Goal: Information Seeking & Learning: Learn about a topic

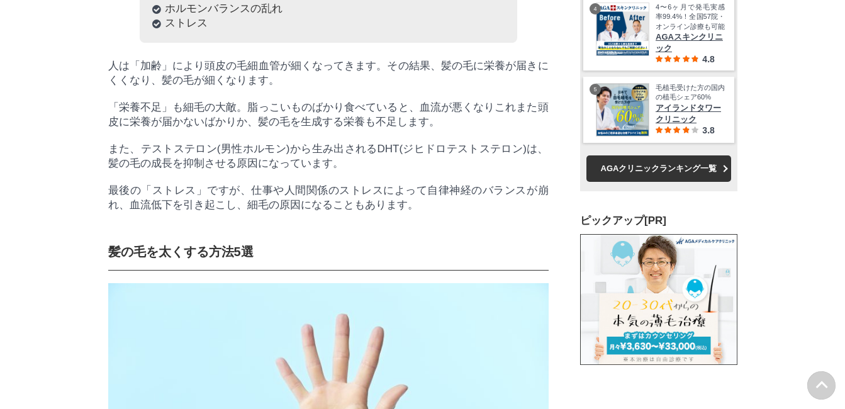
scroll to position [45773, 62261]
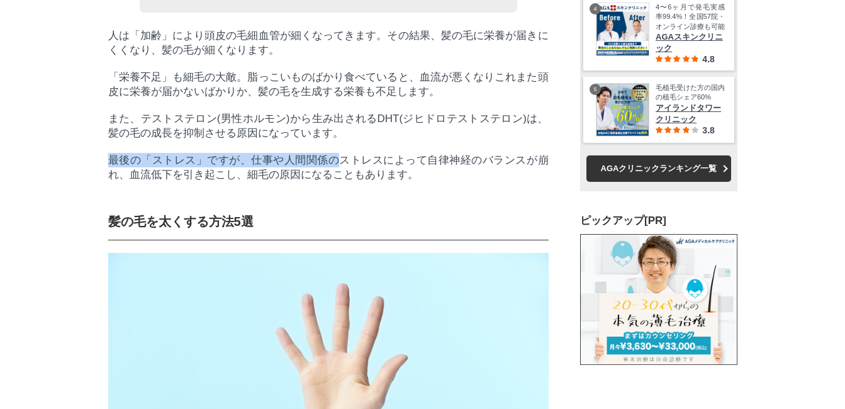
drag, startPoint x: 109, startPoint y: 267, endPoint x: 337, endPoint y: 280, distance: 228.7
click at [337, 182] on p "最後の「ストレス」ですが、仕事や人間関係のストレスによって自律神経のバランスが崩れ、血流低下を引き起こし、細毛の原因になることもあります。" at bounding box center [328, 167] width 440 height 29
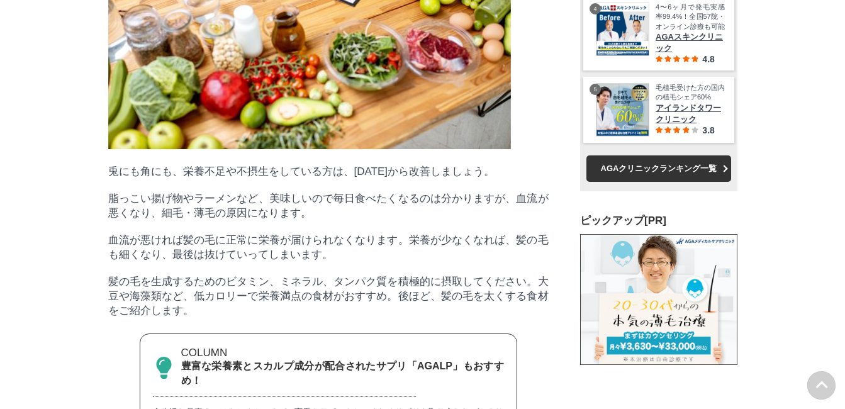
scroll to position [3270, 0]
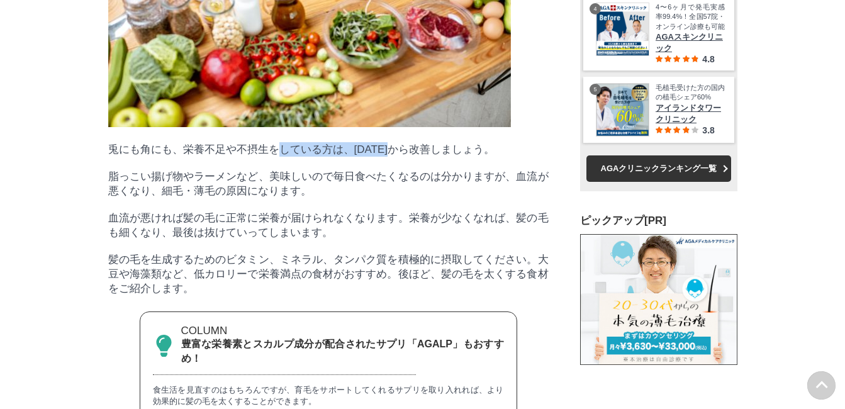
drag, startPoint x: 279, startPoint y: 264, endPoint x: 416, endPoint y: 267, distance: 136.5
click at [416, 157] on p "兎にも角にも、栄養不足や不摂生をしている方は、[DATE]から改善しましょう。" at bounding box center [328, 149] width 440 height 14
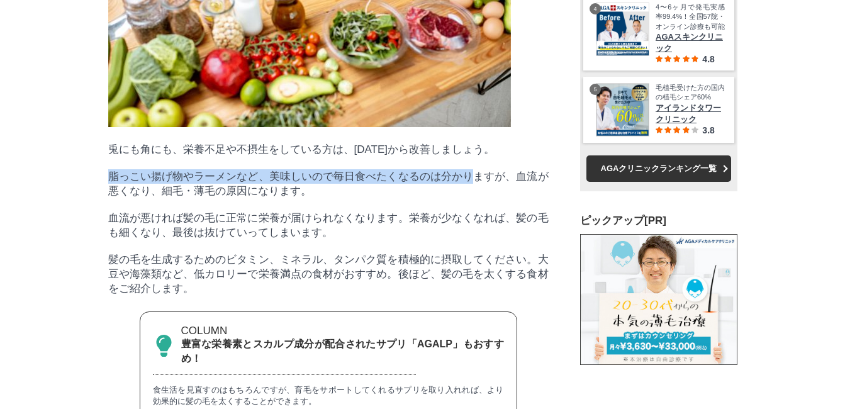
drag, startPoint x: 105, startPoint y: 289, endPoint x: 470, endPoint y: 287, distance: 365.4
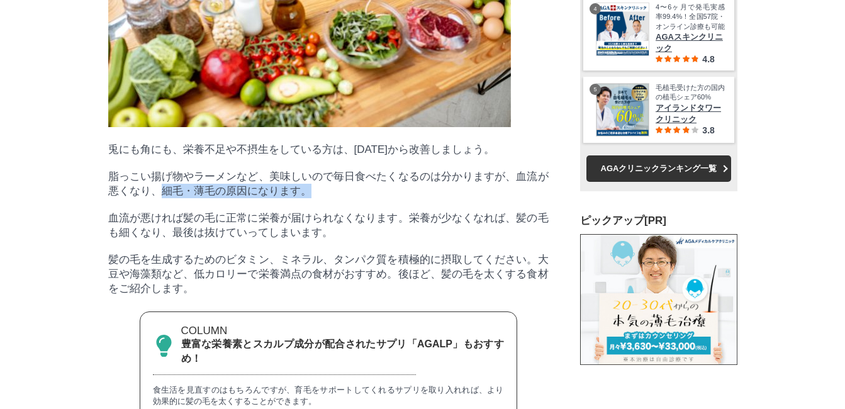
drag, startPoint x: 163, startPoint y: 306, endPoint x: 317, endPoint y: 310, distance: 154.1
click at [317, 198] on p "脂っこい揚げ物やラーメンなど、美味しいので毎日食べたくなるのは分かりますが、血流が悪くなり、細毛・薄毛の原因になります。" at bounding box center [328, 183] width 440 height 29
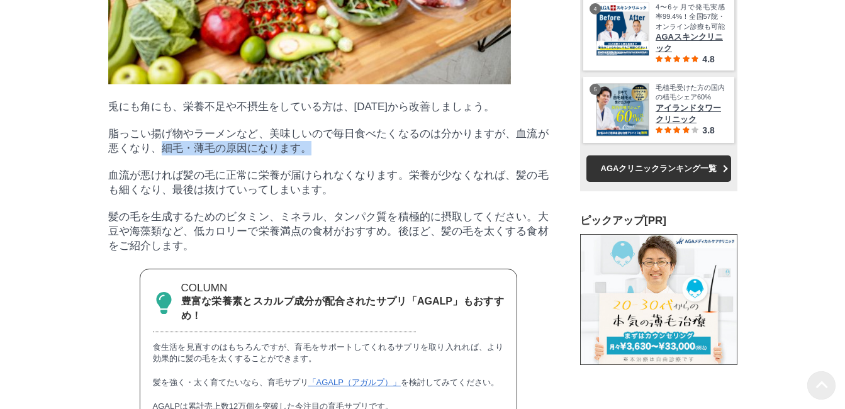
scroll to position [3333, 0]
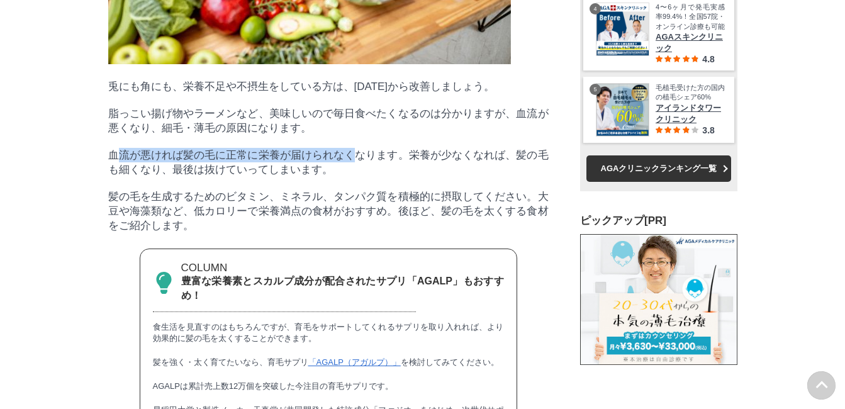
drag, startPoint x: 121, startPoint y: 267, endPoint x: 354, endPoint y: 272, distance: 233.4
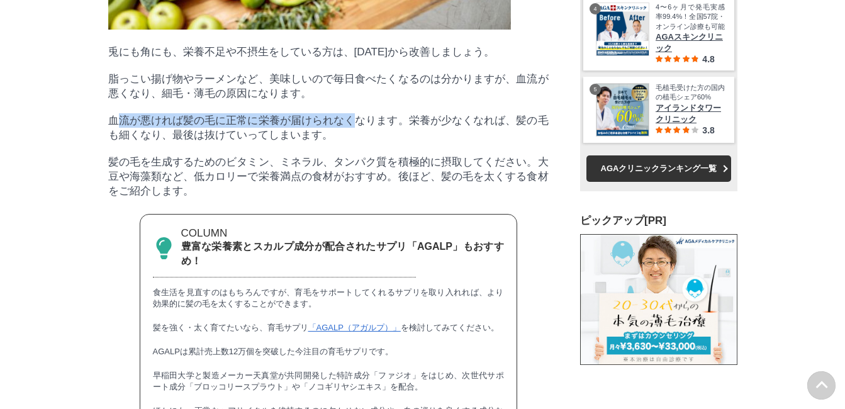
scroll to position [3396, 0]
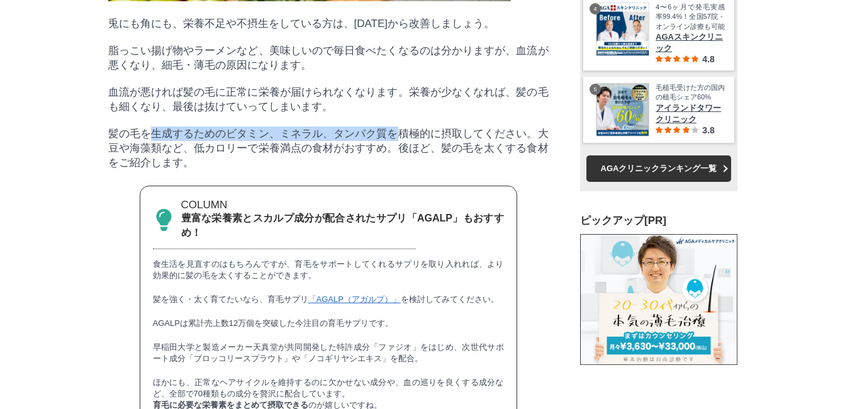
drag, startPoint x: 152, startPoint y: 258, endPoint x: 392, endPoint y: 257, distance: 240.2
click at [392, 170] on p "髪の毛を生成するためのビタミン、ミネラル、タンパク質を積極的に摂取してください。大豆や海藻類など、低カロリーで栄養満点の食材がおすすめ。後ほど、髪の毛を太くす…" at bounding box center [328, 147] width 440 height 43
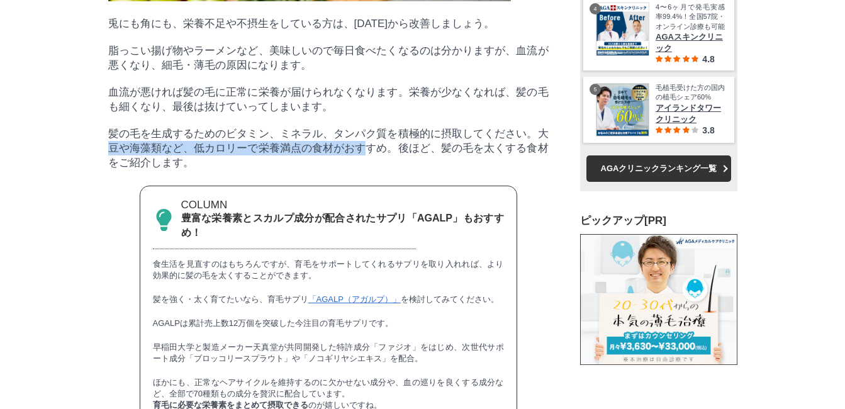
drag, startPoint x: 109, startPoint y: 277, endPoint x: 369, endPoint y: 275, distance: 260.4
click at [369, 170] on p "髪の毛を生成するためのビタミン、ミネラル、タンパク質を積極的に摂取してください。大豆や海藻類など、低カロリーで栄養満点の食材がおすすめ。後ほど、髪の毛を太くす…" at bounding box center [328, 147] width 440 height 43
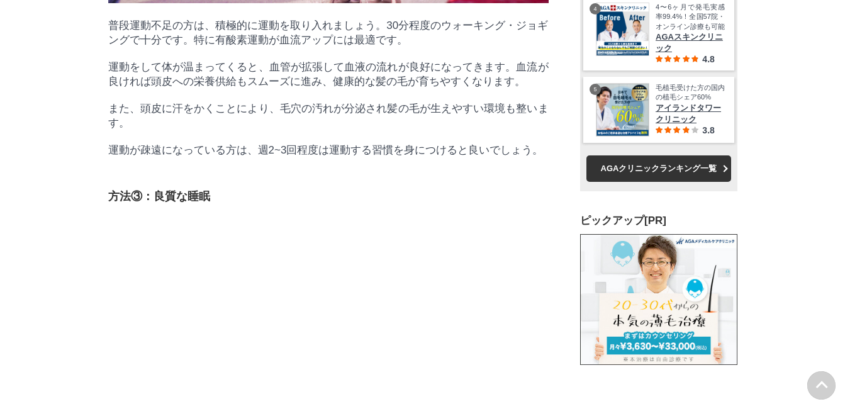
scroll to position [46237, 62261]
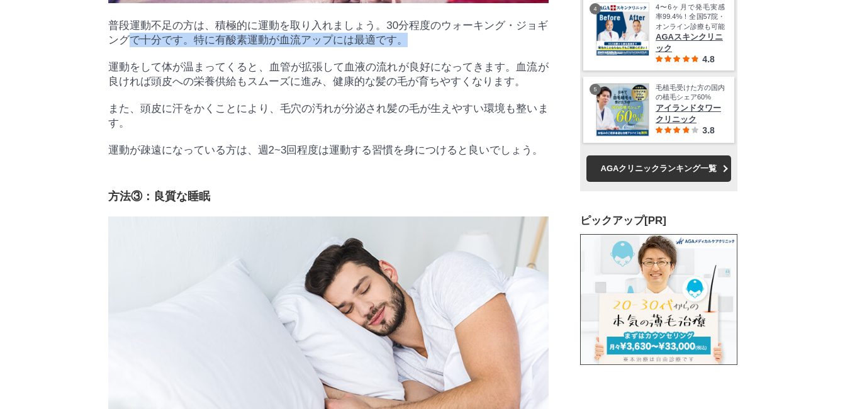
drag, startPoint x: 128, startPoint y: 209, endPoint x: 402, endPoint y: 214, distance: 274.2
click at [402, 47] on p "普段運動不足の方は、積極的に運動を取り入れましょう。30分程度のウォーキング・ジョギングで十分です。特に有酸素運動が血流アップには最適です。" at bounding box center [328, 32] width 440 height 29
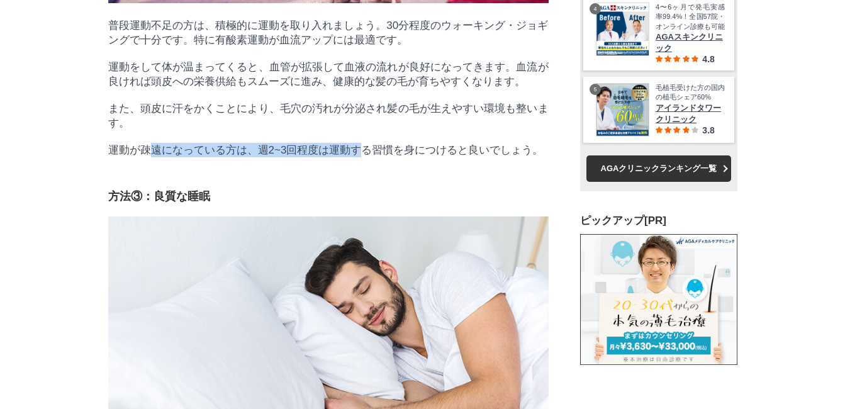
drag, startPoint x: 154, startPoint y: 332, endPoint x: 362, endPoint y: 326, distance: 208.2
click at [362, 157] on p "運動が疎遠になっている方は、週2~3回程度は運動する習慣を身につけると良いでしょう。" at bounding box center [328, 150] width 440 height 14
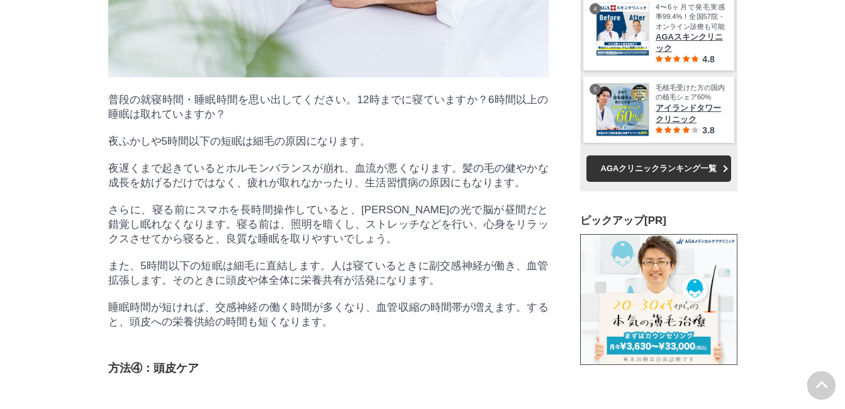
scroll to position [4717, 0]
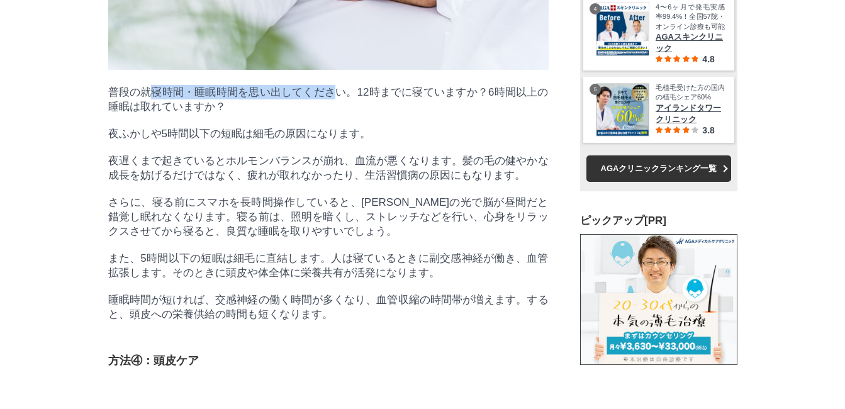
drag, startPoint x: 155, startPoint y: 280, endPoint x: 335, endPoint y: 274, distance: 179.3
click at [335, 114] on p "普段の就寝時間・睡眠時間を思い出してください。12時までに寝ていますか？6時間以上の睡眠は取れていますか？" at bounding box center [328, 99] width 440 height 29
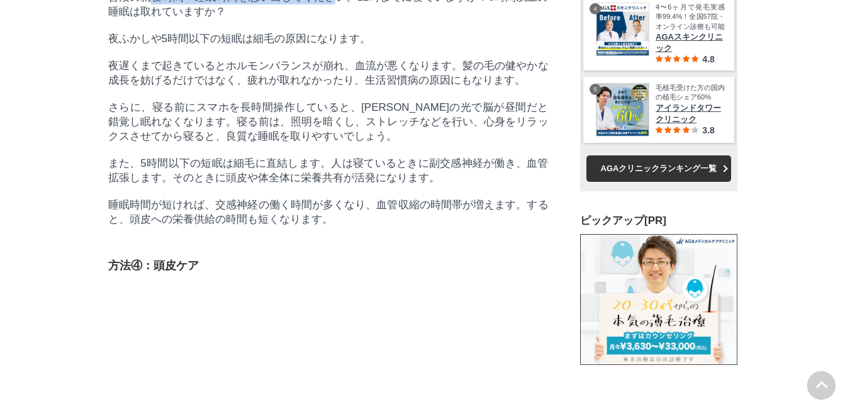
scroll to position [4843, 0]
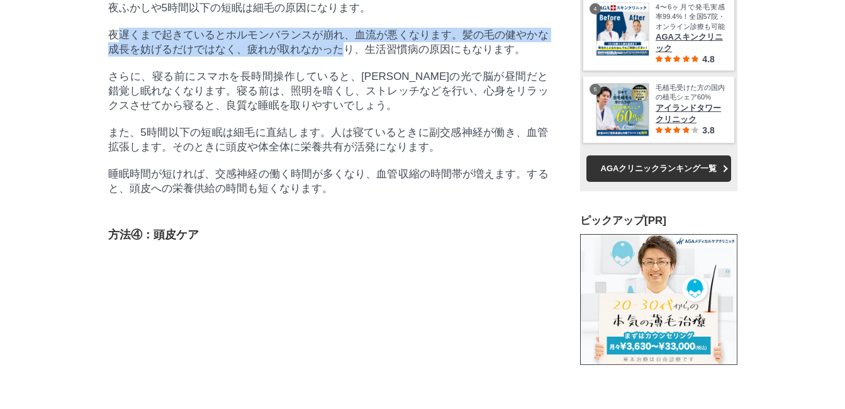
drag, startPoint x: 117, startPoint y: 232, endPoint x: 345, endPoint y: 254, distance: 229.3
click at [345, 57] on p "夜遅くまで起きているとホルモンバランスが崩れ、血流が悪くなります。髪の毛の健やかな成長を妨げるだけではなく、疲れが取れなかったり、生活習慣病の原因にもなります。" at bounding box center [328, 42] width 440 height 29
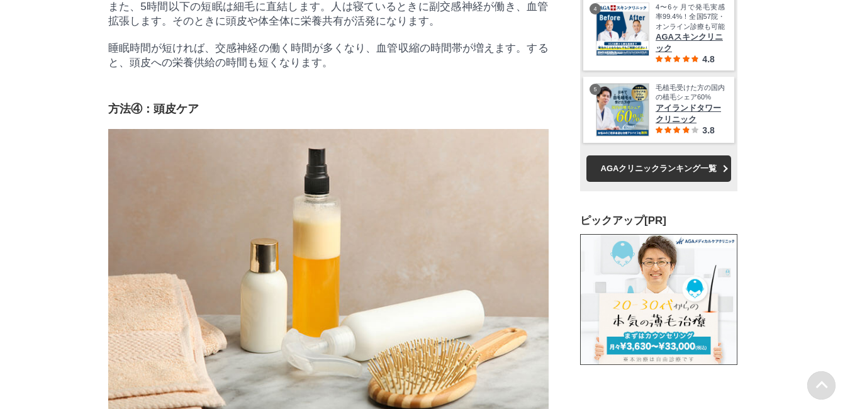
scroll to position [46384, 62261]
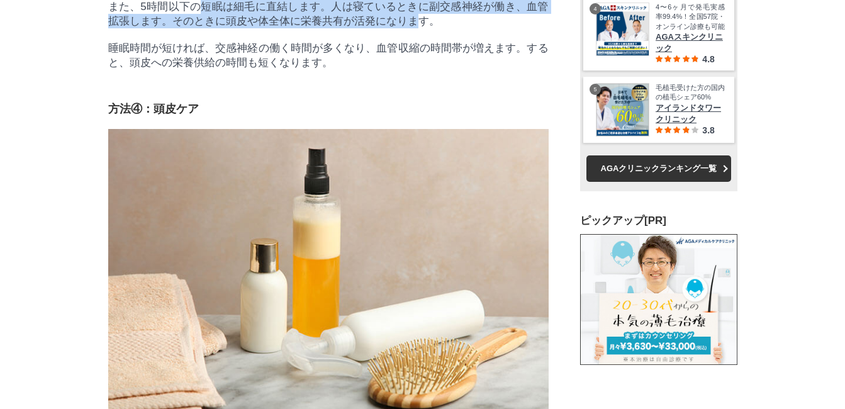
drag, startPoint x: 201, startPoint y: 219, endPoint x: 416, endPoint y: 228, distance: 215.3
click at [416, 28] on p "また、5時間以下の短眠は細毛に直結します。人は寝ているときに副交感神経が働き、血管拡張します。そのときに頭皮や体全体に栄養共有が活発になります。" at bounding box center [328, 13] width 440 height 29
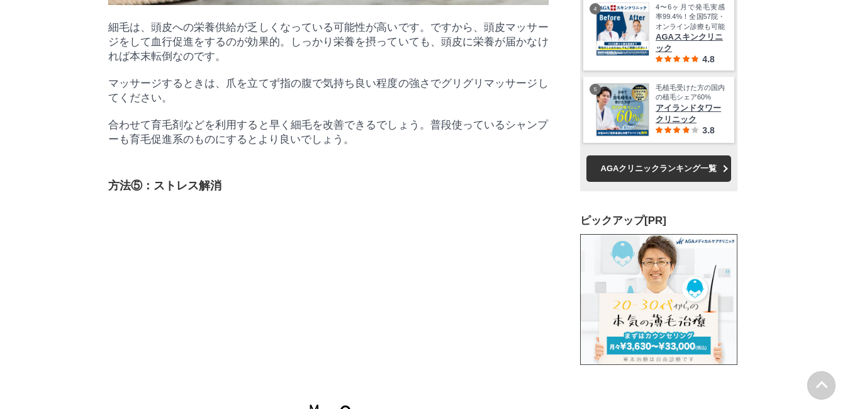
scroll to position [5409, 0]
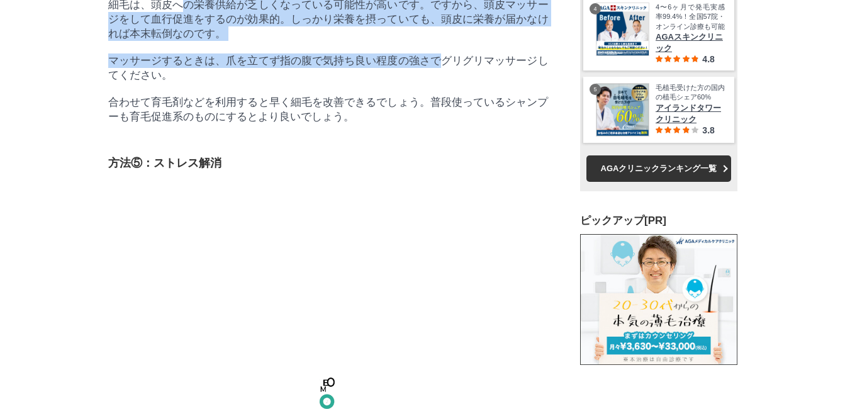
drag, startPoint x: 180, startPoint y: 226, endPoint x: 438, endPoint y: 296, distance: 267.0
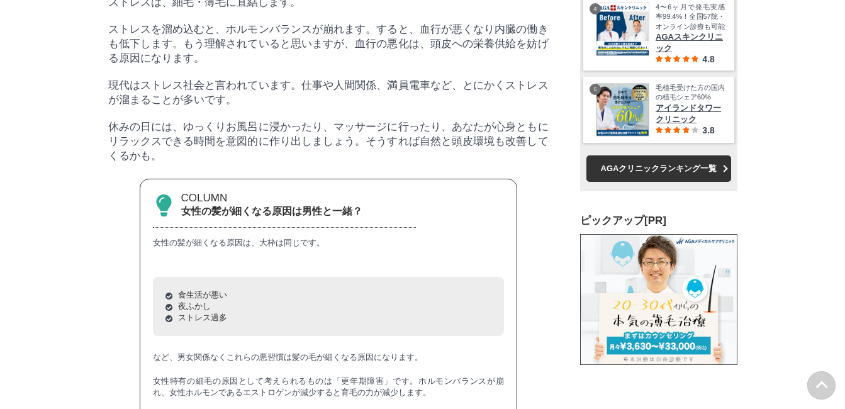
scroll to position [5912, 0]
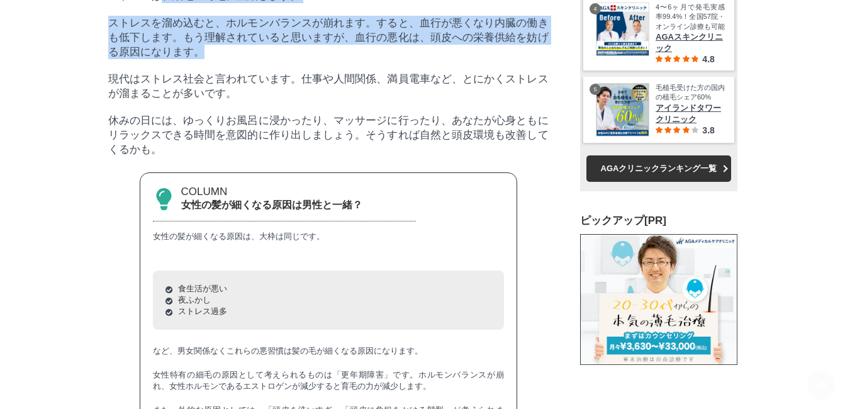
drag, startPoint x: 163, startPoint y: 239, endPoint x: 508, endPoint y: 301, distance: 350.7
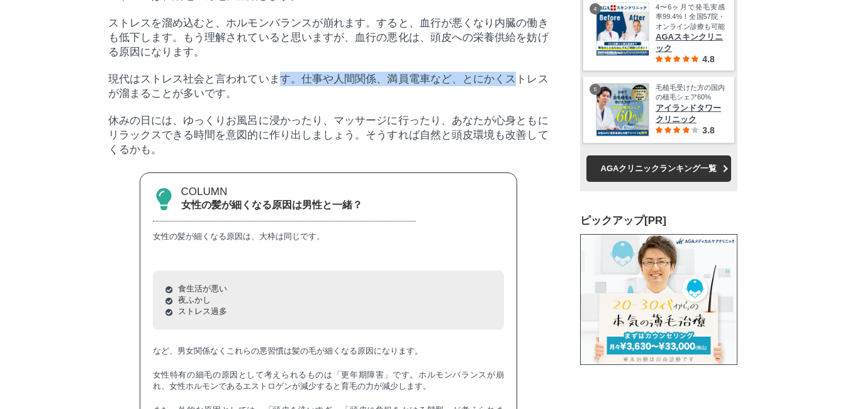
drag, startPoint x: 285, startPoint y: 326, endPoint x: 515, endPoint y: 334, distance: 230.3
click at [515, 101] on p "現代はストレス社会と言われています。仕事や人間関係、満員電車など、とにかくストレスが溜まることが多いです。" at bounding box center [328, 86] width 440 height 29
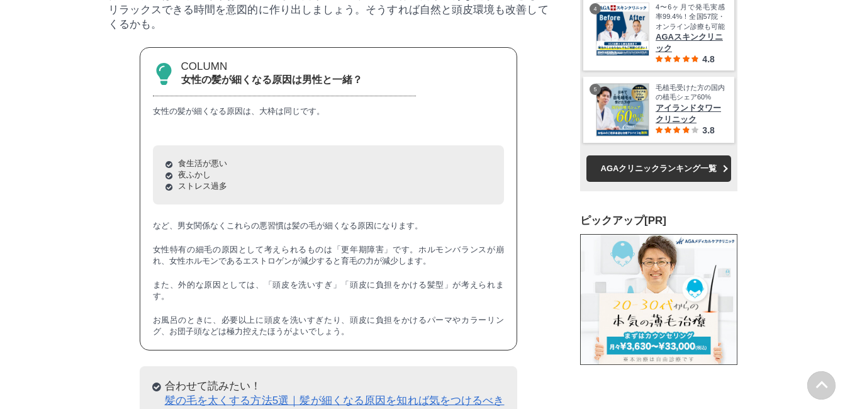
scroll to position [6037, 0]
drag, startPoint x: 142, startPoint y: 250, endPoint x: 513, endPoint y: 261, distance: 371.8
click at [513, 31] on p "休みの日には、ゆっくりお風呂に浸かったり、マッサージに行ったり、あなたが心身ともにリラックスできる時間を意図的に作り出しましょう。そうすれば自然と頭皮環境も改…" at bounding box center [328, 8] width 440 height 43
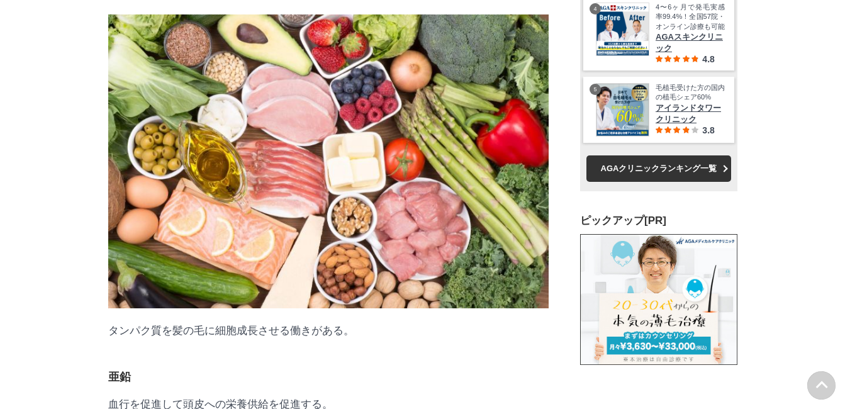
scroll to position [7044, 0]
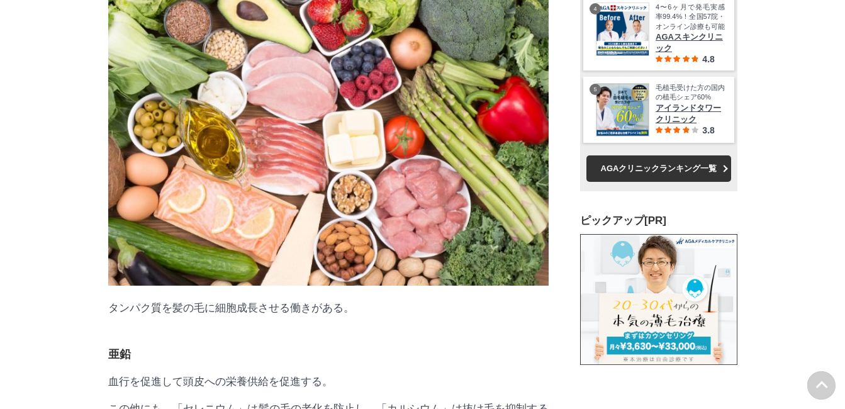
drag, startPoint x: 97, startPoint y: 219, endPoint x: 306, endPoint y: 213, distance: 208.3
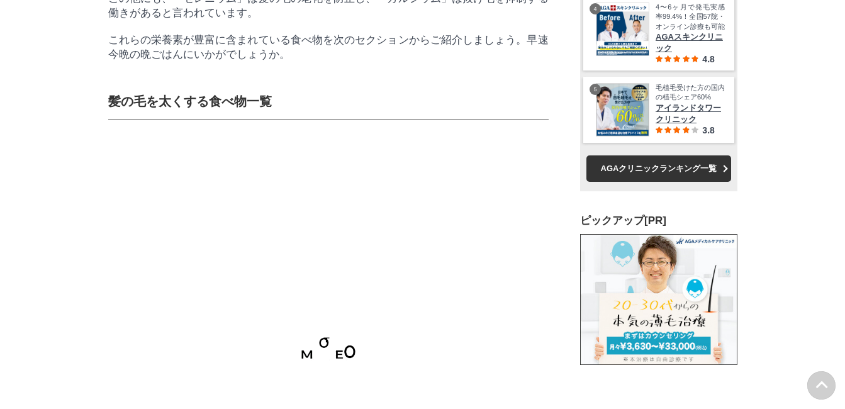
scroll to position [7484, 0]
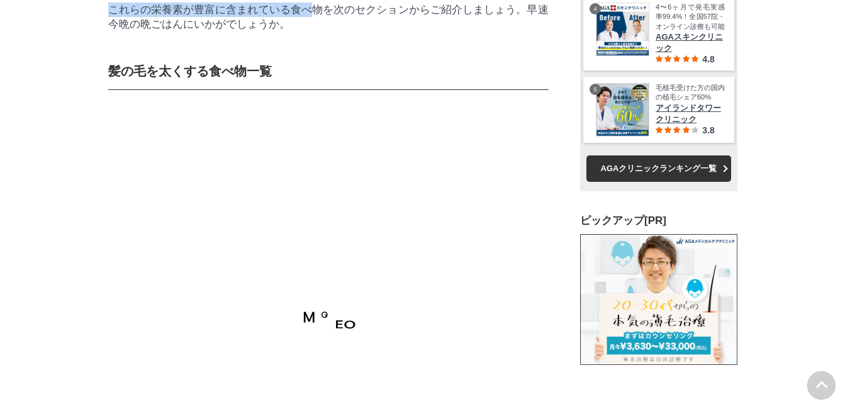
drag, startPoint x: 140, startPoint y: 245, endPoint x: 310, endPoint y: 304, distance: 180.6
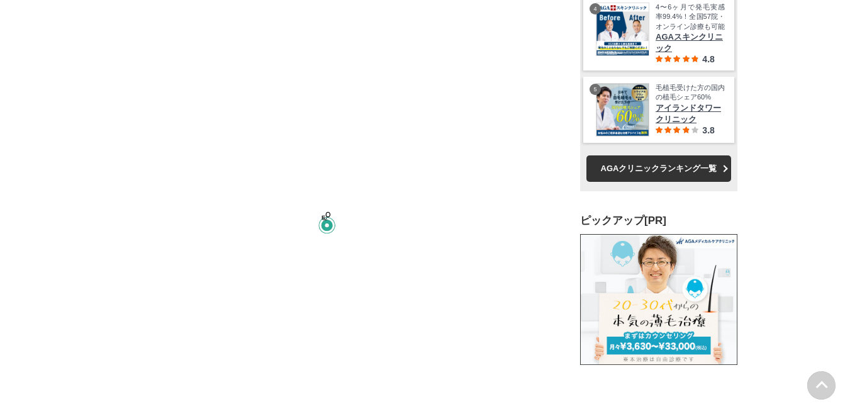
scroll to position [47081, 62261]
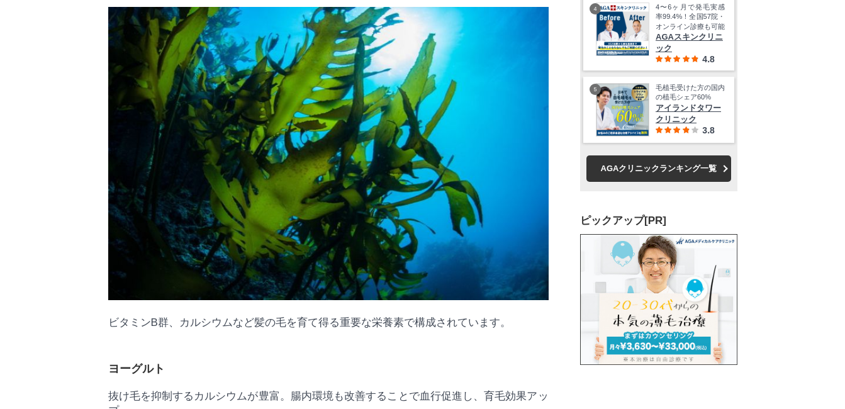
drag, startPoint x: 111, startPoint y: 251, endPoint x: 469, endPoint y: 244, distance: 357.9
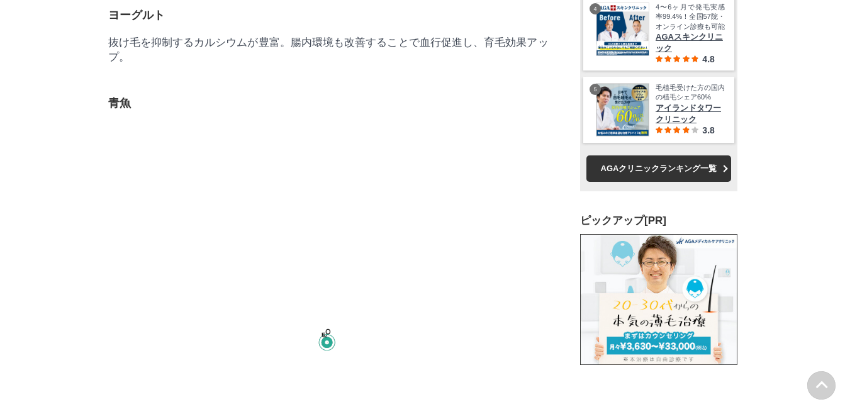
scroll to position [8427, 0]
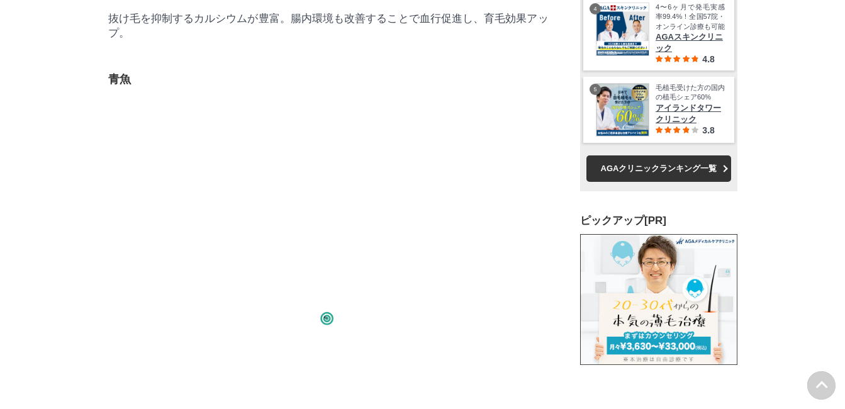
drag, startPoint x: 135, startPoint y: 276, endPoint x: 495, endPoint y: 275, distance: 360.4
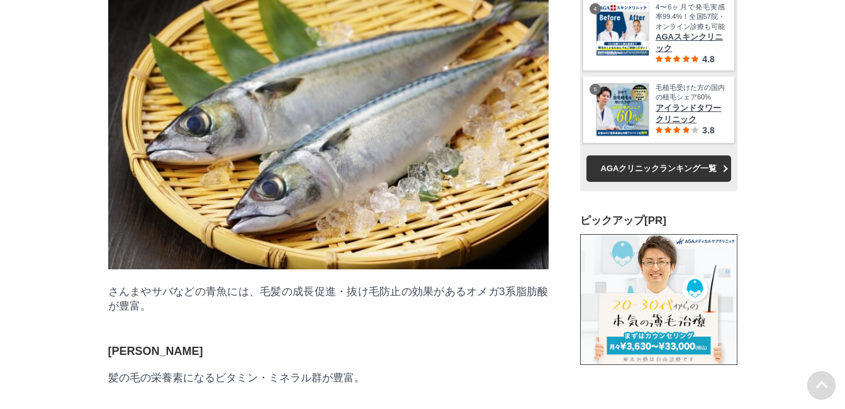
scroll to position [8553, 0]
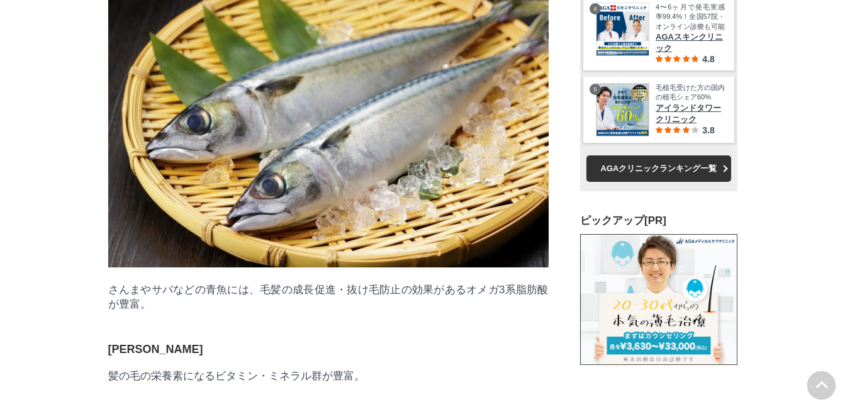
drag, startPoint x: 134, startPoint y: 234, endPoint x: 424, endPoint y: 235, distance: 289.9
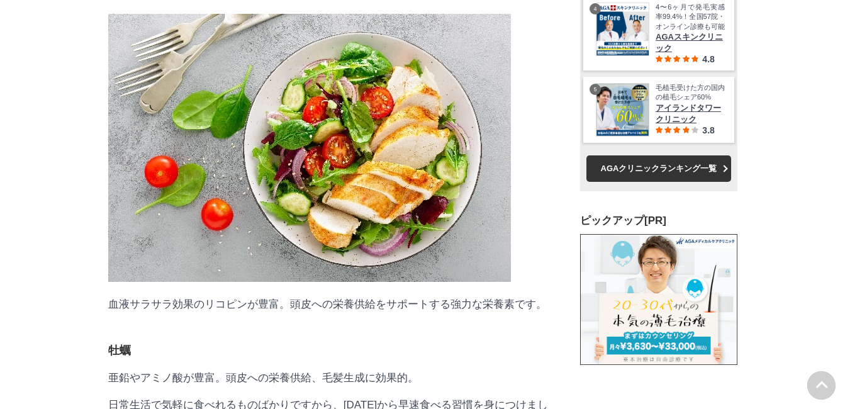
scroll to position [47399, 62261]
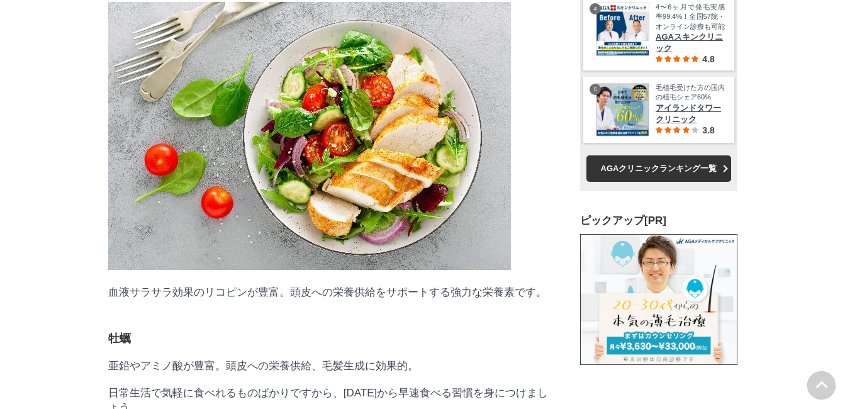
drag, startPoint x: 109, startPoint y: 297, endPoint x: 377, endPoint y: 296, distance: 267.9
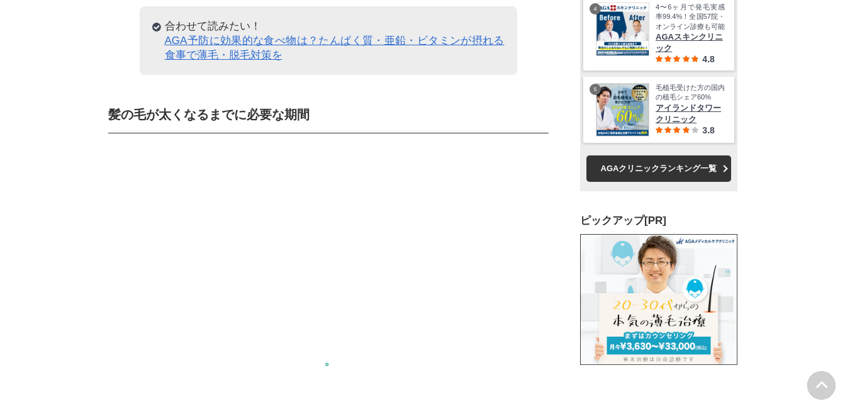
scroll to position [9433, 0]
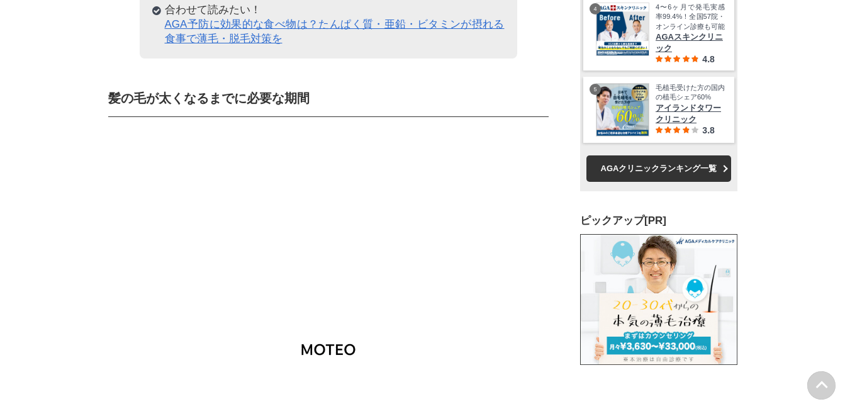
drag, startPoint x: 103, startPoint y: 298, endPoint x: 397, endPoint y: 315, distance: 294.8
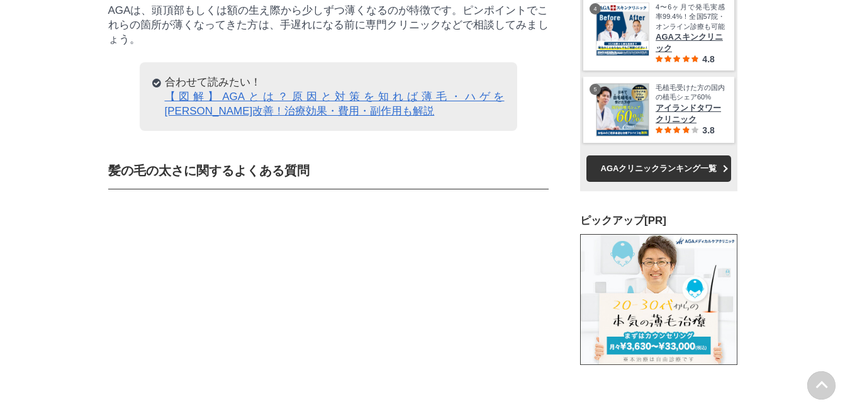
scroll to position [10628, 0]
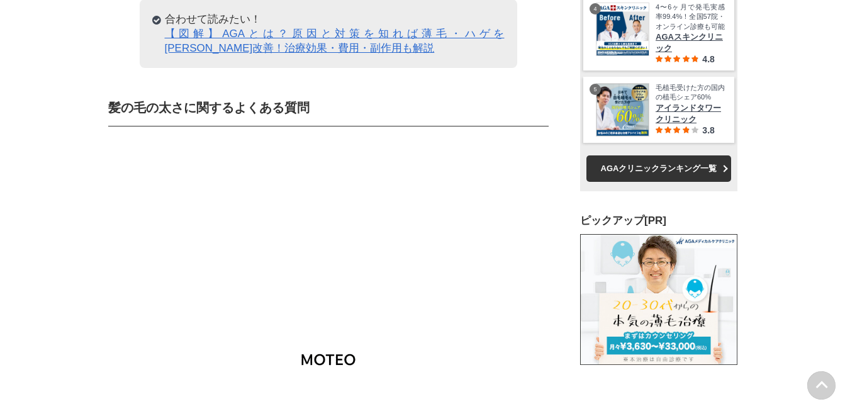
drag, startPoint x: 142, startPoint y: 285, endPoint x: 226, endPoint y: 285, distance: 84.3
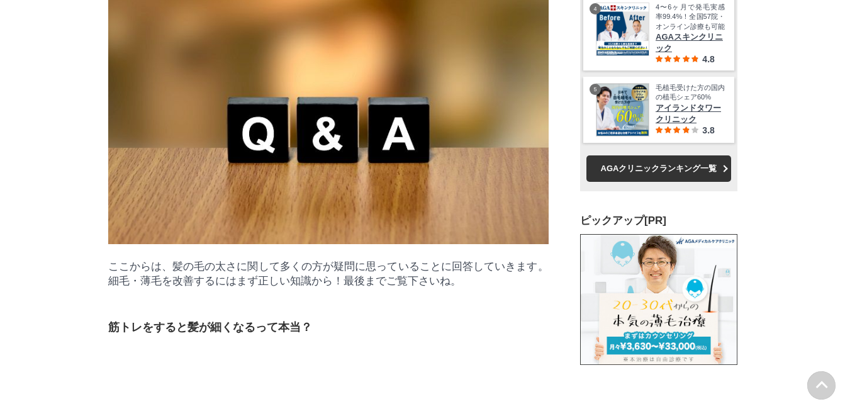
scroll to position [47840, 62261]
drag, startPoint x: 129, startPoint y: 160, endPoint x: 197, endPoint y: 160, distance: 68.5
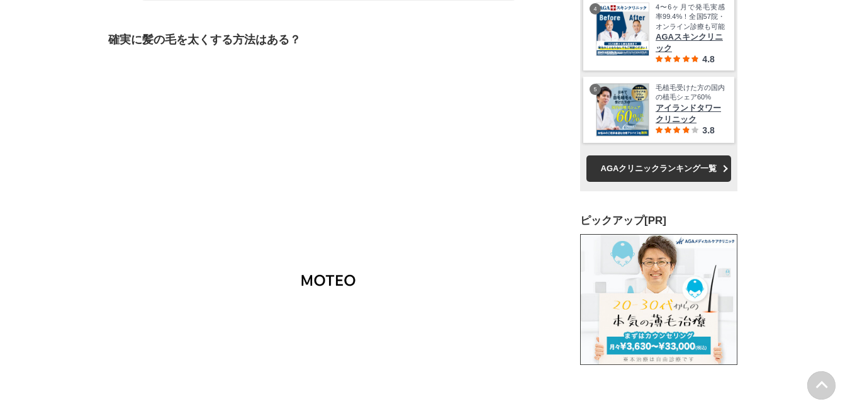
scroll to position [12264, 0]
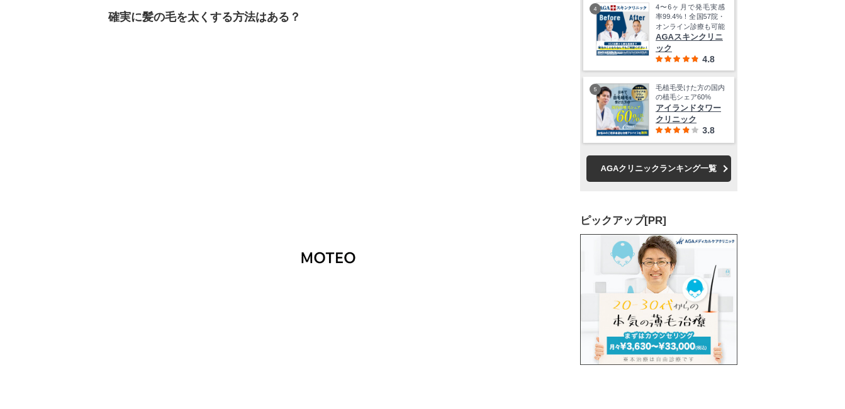
drag, startPoint x: 186, startPoint y: 214, endPoint x: 490, endPoint y: 228, distance: 304.1
drag, startPoint x: 204, startPoint y: 278, endPoint x: 505, endPoint y: 271, distance: 301.3
drag, startPoint x: 143, startPoint y: 296, endPoint x: 455, endPoint y: 294, distance: 311.3
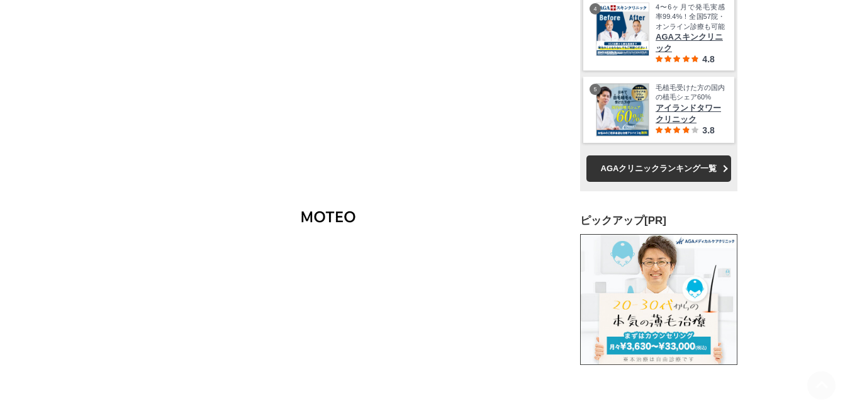
scroll to position [12326, 0]
drag, startPoint x: 199, startPoint y: 282, endPoint x: 345, endPoint y: 294, distance: 145.8
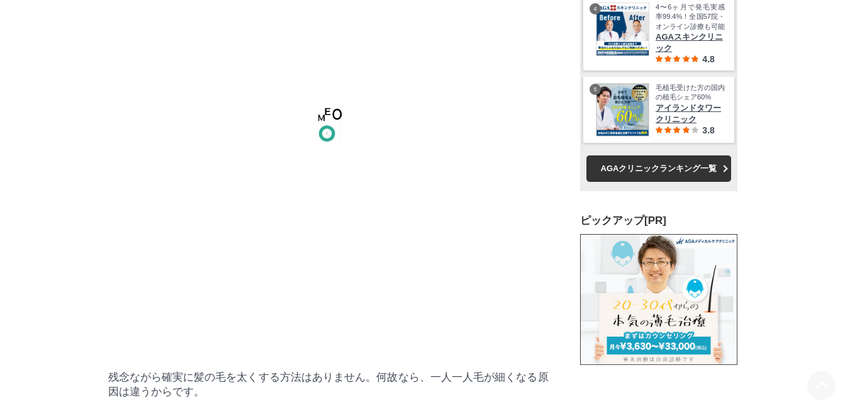
scroll to position [12389, 0]
drag, startPoint x: 367, startPoint y: 248, endPoint x: 535, endPoint y: 250, distance: 167.9
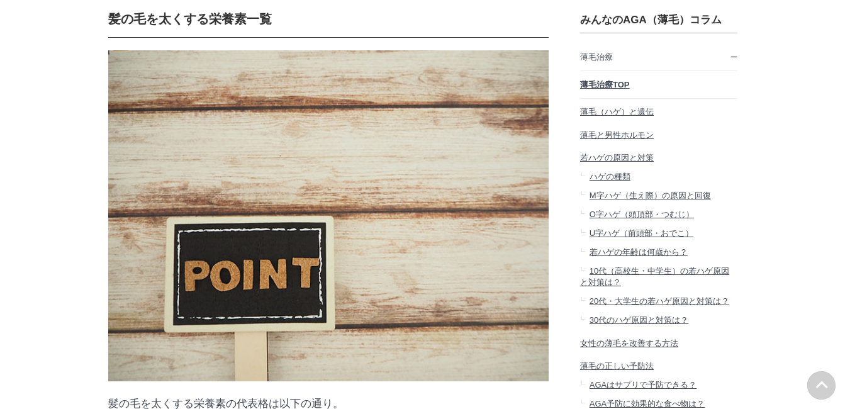
scroll to position [6476, 0]
